Goal: Navigation & Orientation: Find specific page/section

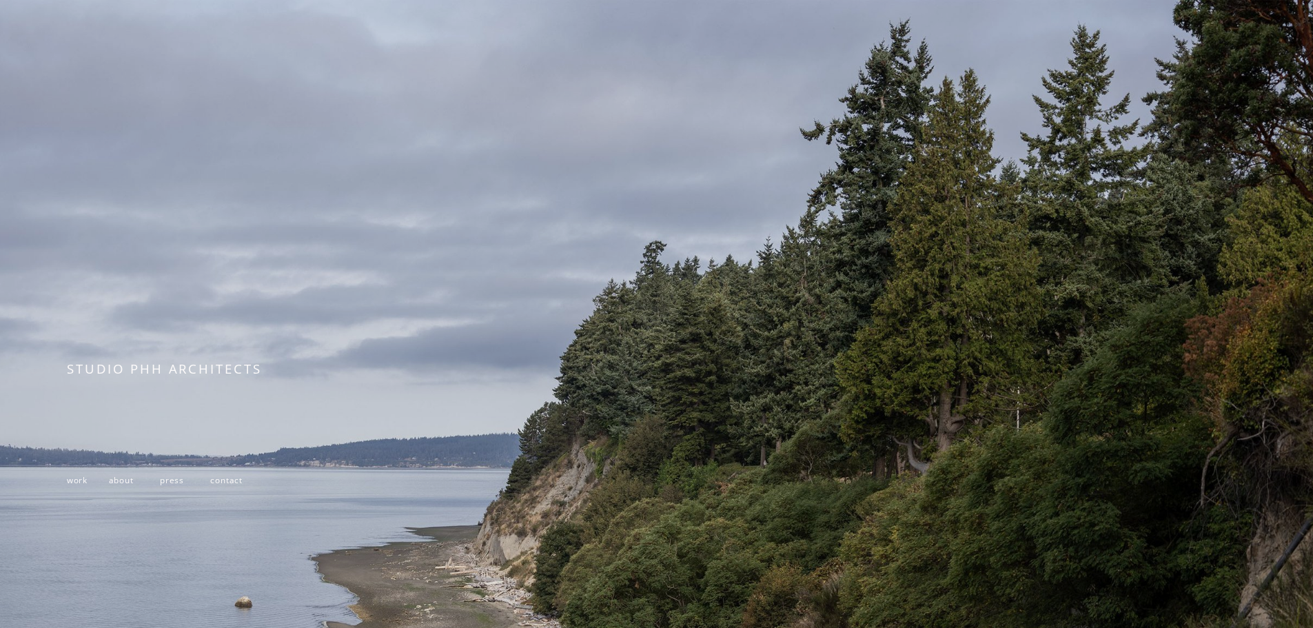
click at [73, 485] on span "work" at bounding box center [77, 479] width 21 height 11
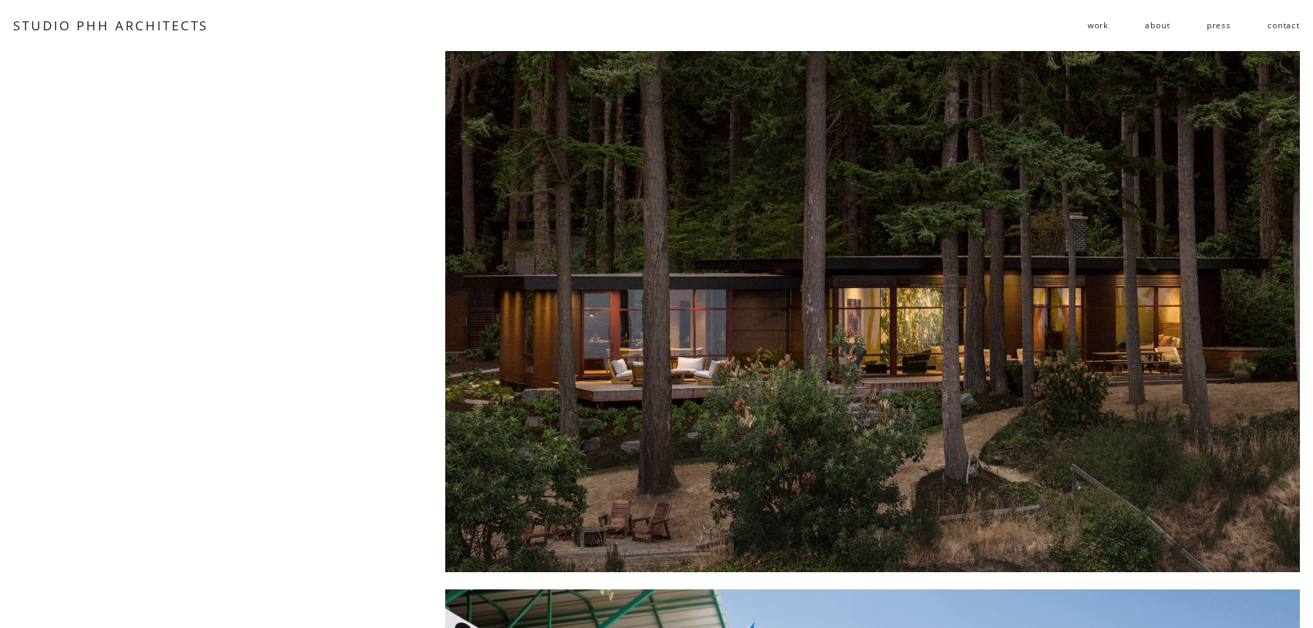
click at [1104, 28] on span "work" at bounding box center [1098, 25] width 21 height 20
click at [0, 0] on span "residential" at bounding box center [0, 0] width 0 height 0
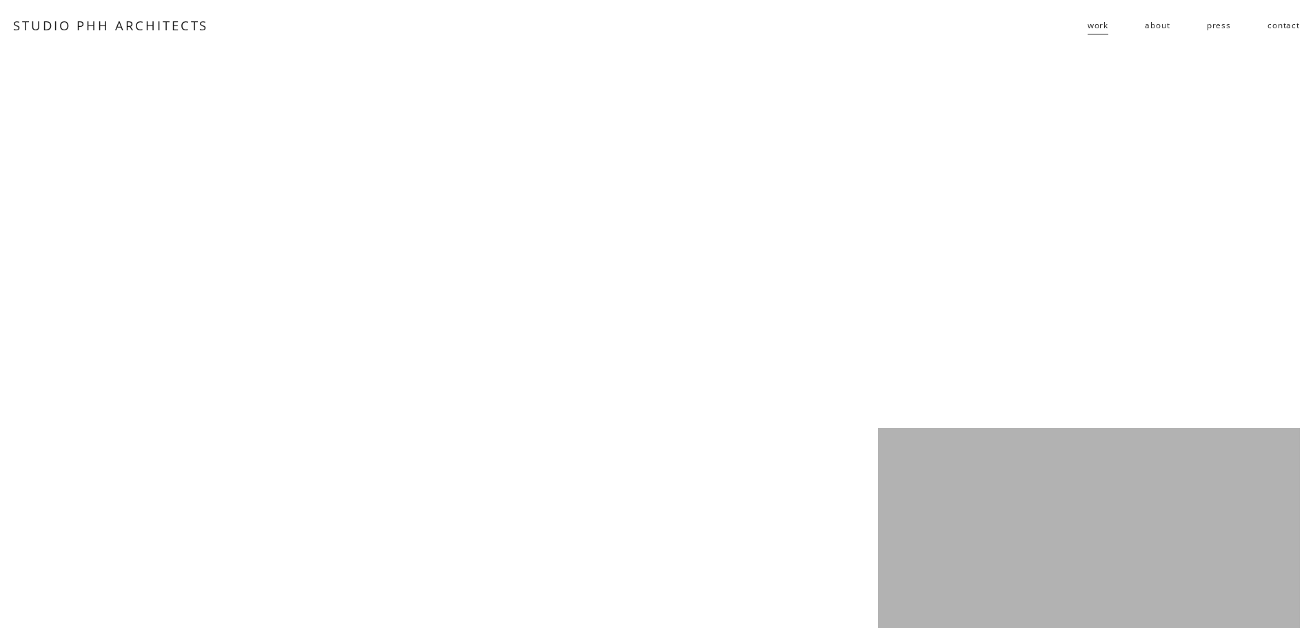
scroll to position [2841, 0]
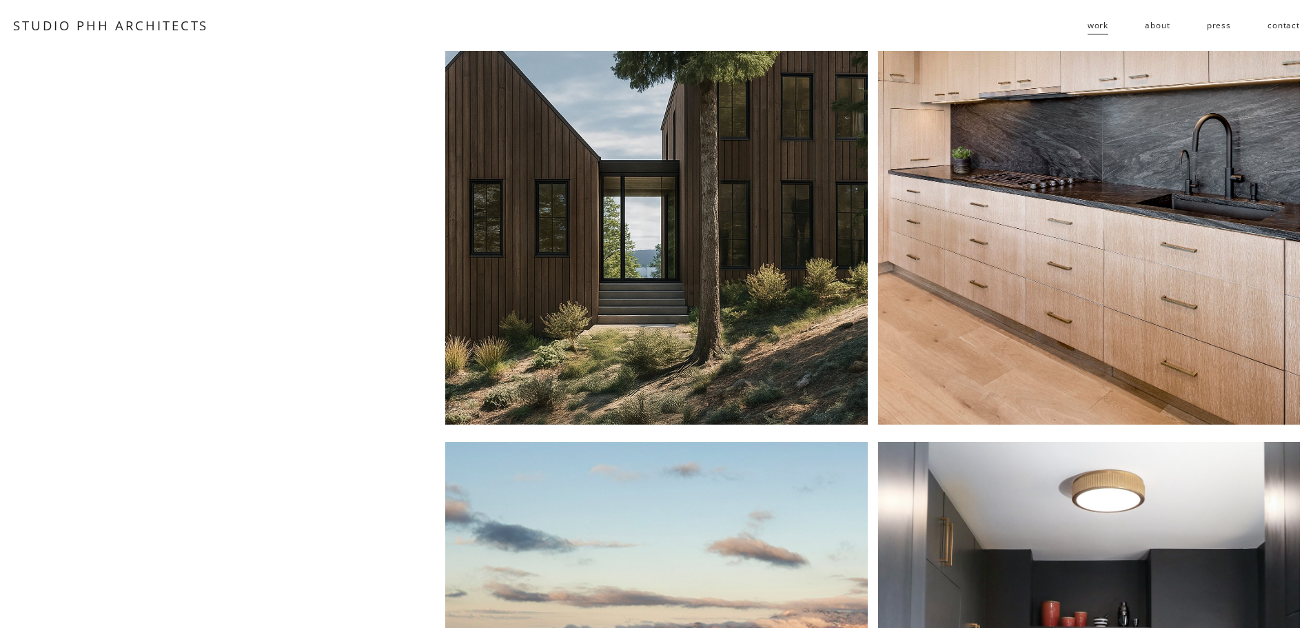
click at [977, 332] on div at bounding box center [1089, 164] width 422 height 522
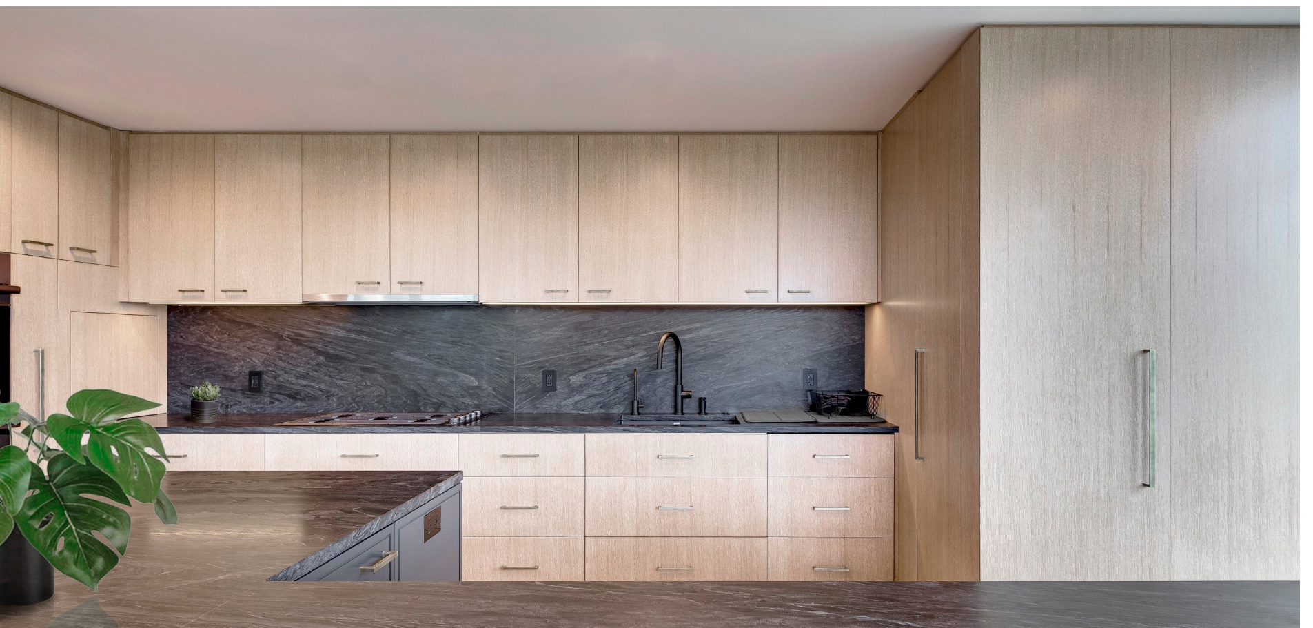
scroll to position [69, 0]
